Goal: Information Seeking & Learning: Learn about a topic

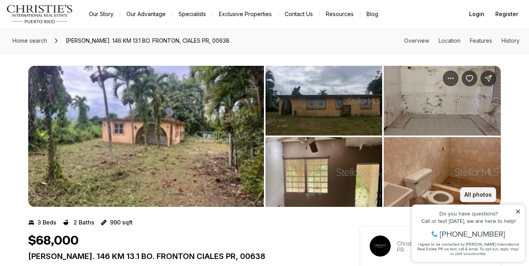
click at [474, 192] on p "All photos" at bounding box center [477, 194] width 27 height 6
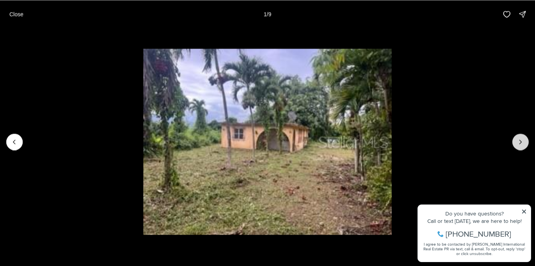
click at [518, 142] on icon "Next slide" at bounding box center [520, 142] width 8 height 8
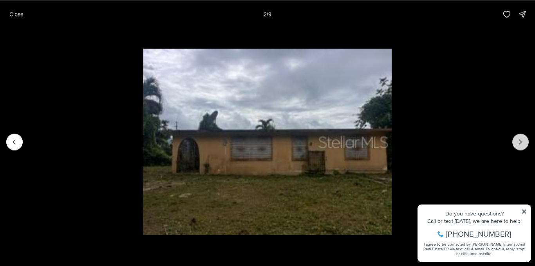
click at [518, 142] on icon "Next slide" at bounding box center [520, 142] width 8 height 8
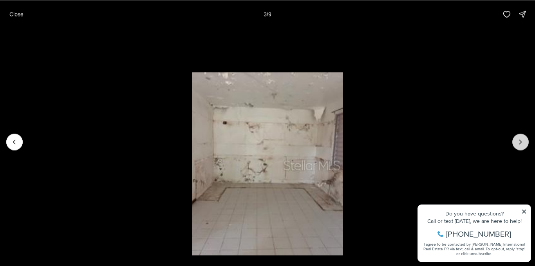
click at [518, 141] on icon "Next slide" at bounding box center [520, 142] width 8 height 8
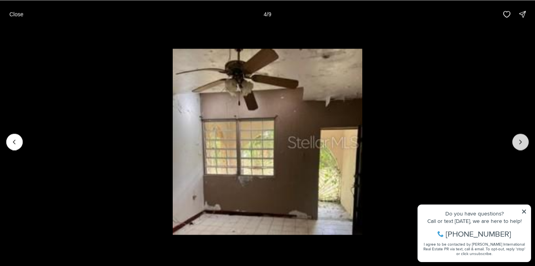
click at [518, 141] on icon "Next slide" at bounding box center [520, 142] width 8 height 8
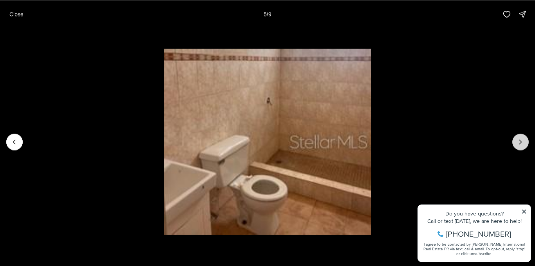
click at [518, 141] on icon "Next slide" at bounding box center [520, 142] width 8 height 8
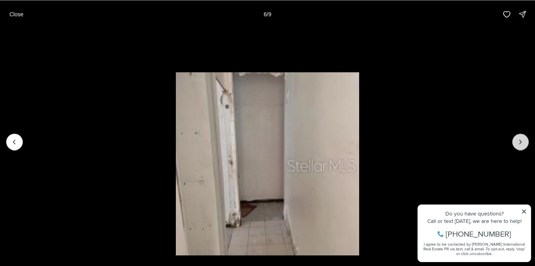
click at [518, 144] on icon "Next slide" at bounding box center [520, 142] width 8 height 8
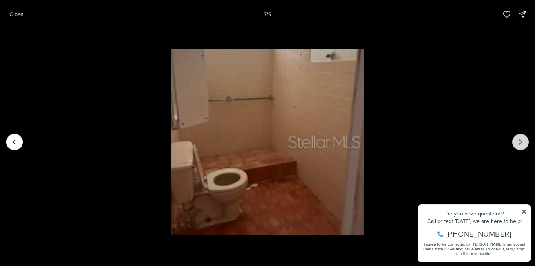
click at [518, 144] on icon "Next slide" at bounding box center [520, 142] width 8 height 8
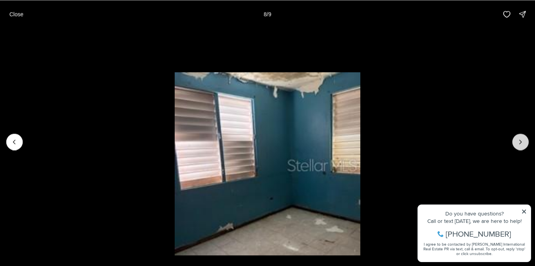
click at [518, 144] on icon "Next slide" at bounding box center [520, 142] width 8 height 8
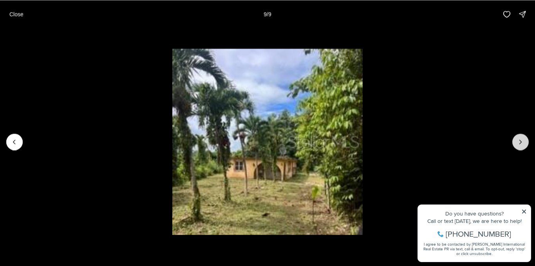
click at [518, 144] on div at bounding box center [520, 141] width 16 height 16
click at [15, 13] on p "Close" at bounding box center [16, 14] width 14 height 6
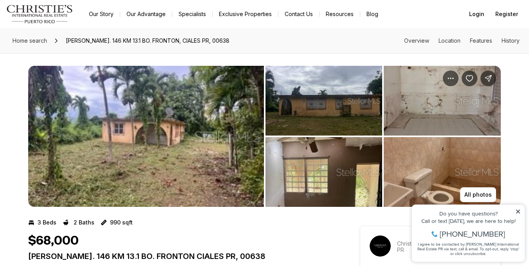
click at [157, 42] on span "[PERSON_NAME]. 146 KM 13.1 BO. FRONTON, CIALES PR, 00638" at bounding box center [148, 40] width 170 height 13
click at [157, 41] on span "[PERSON_NAME]. 146 KM 13.1 BO. FRONTON, CIALES PR, 00638" at bounding box center [148, 40] width 170 height 13
copy span "[PERSON_NAME]. 146 KM 13.1 BO. FRONTON, CIALES PR, 00638"
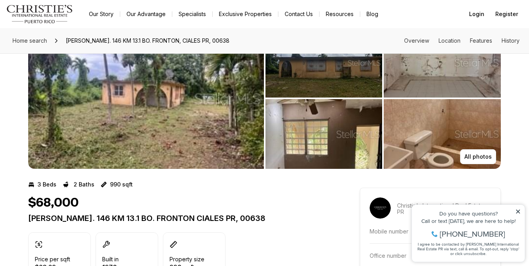
scroll to position [39, 0]
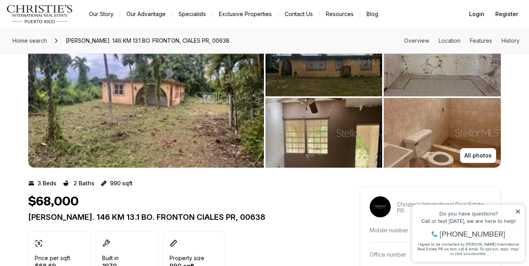
click at [519, 212] on icon at bounding box center [518, 211] width 4 height 4
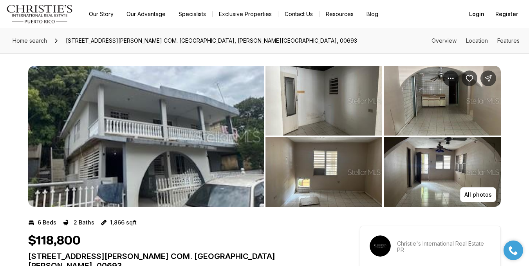
click at [303, 120] on img "View image gallery" at bounding box center [323, 101] width 117 height 70
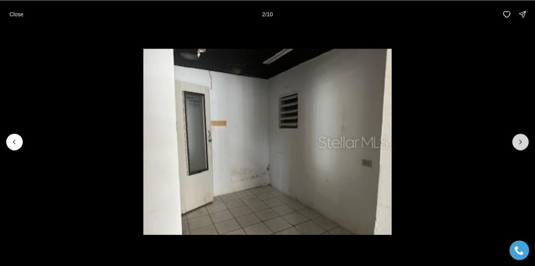
click at [515, 142] on button "Next slide" at bounding box center [520, 141] width 16 height 16
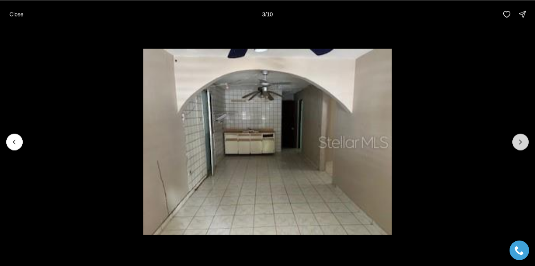
click at [515, 142] on button "Next slide" at bounding box center [520, 141] width 16 height 16
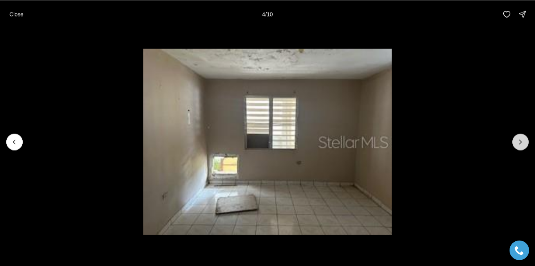
click at [515, 142] on button "Next slide" at bounding box center [520, 141] width 16 height 16
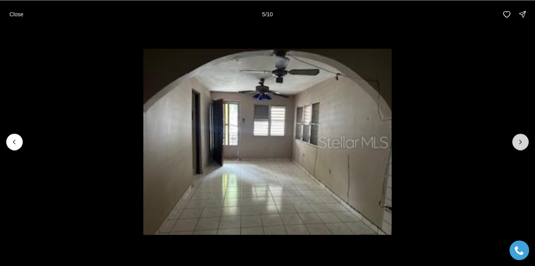
click at [515, 142] on button "Next slide" at bounding box center [520, 141] width 16 height 16
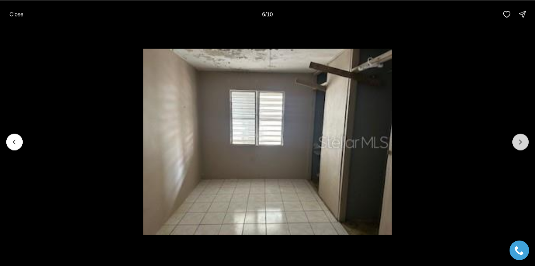
click at [515, 142] on button "Next slide" at bounding box center [520, 141] width 16 height 16
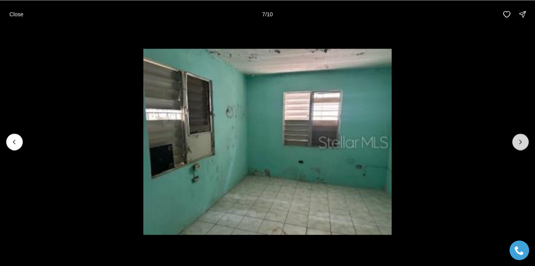
click at [514, 140] on button "Next slide" at bounding box center [520, 141] width 16 height 16
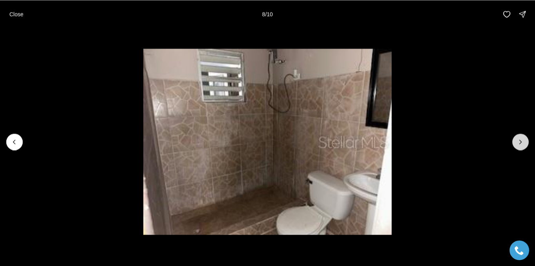
click at [514, 140] on button "Next slide" at bounding box center [520, 141] width 16 height 16
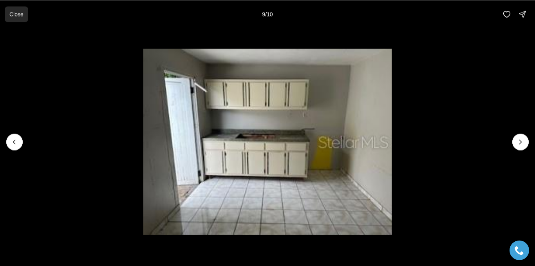
click at [24, 13] on button "Close" at bounding box center [16, 14] width 23 height 16
